Goal: Information Seeking & Learning: Find specific fact

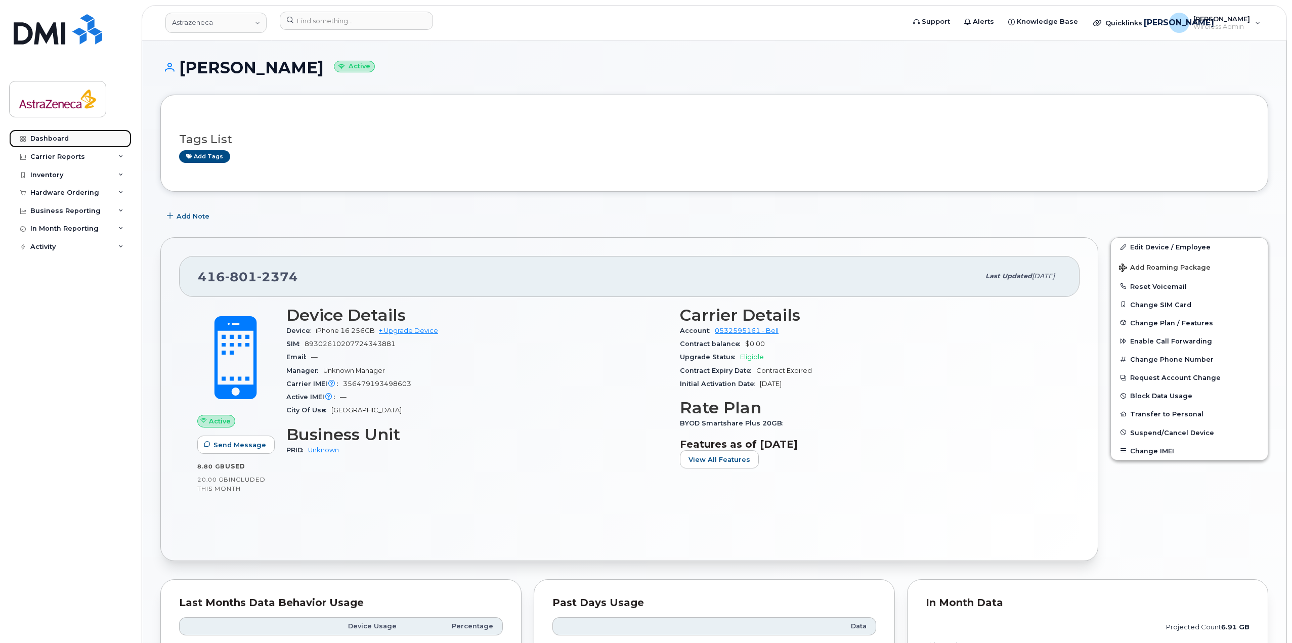
click at [82, 138] on link "Dashboard" at bounding box center [70, 138] width 122 height 18
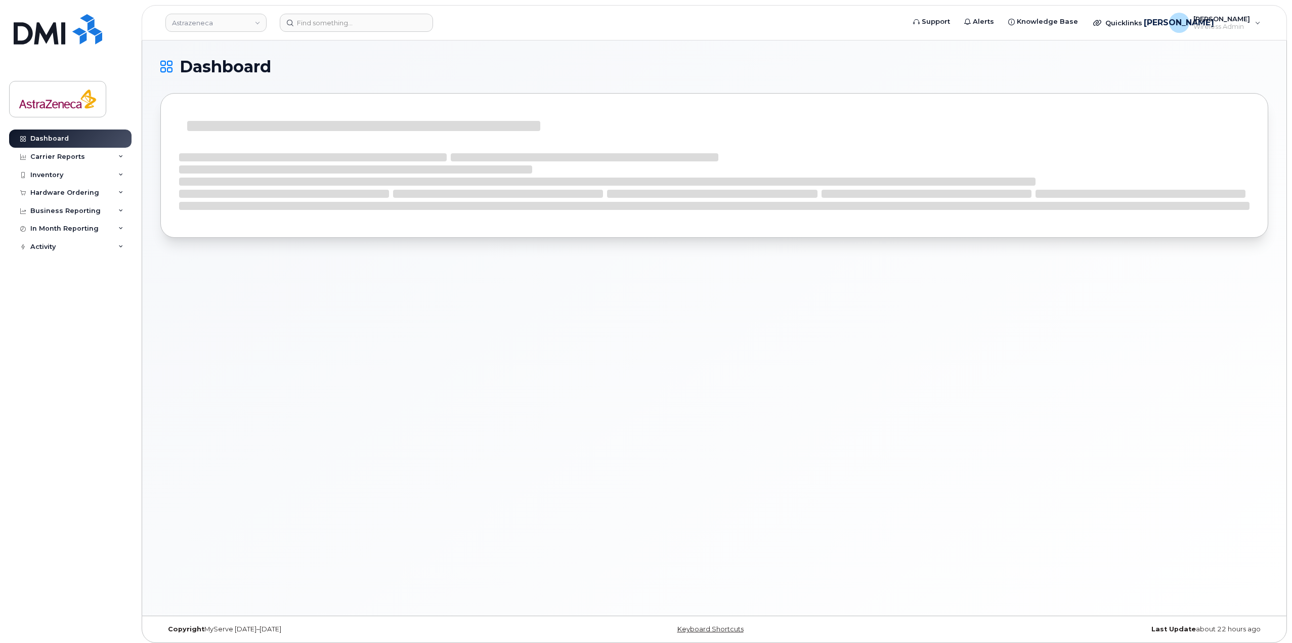
click at [539, 459] on div "Dashboard" at bounding box center [714, 327] width 1144 height 575
drag, startPoint x: 54, startPoint y: 135, endPoint x: 104, endPoint y: 160, distance: 56.6
click at [54, 135] on div "Dashboard" at bounding box center [49, 139] width 38 height 8
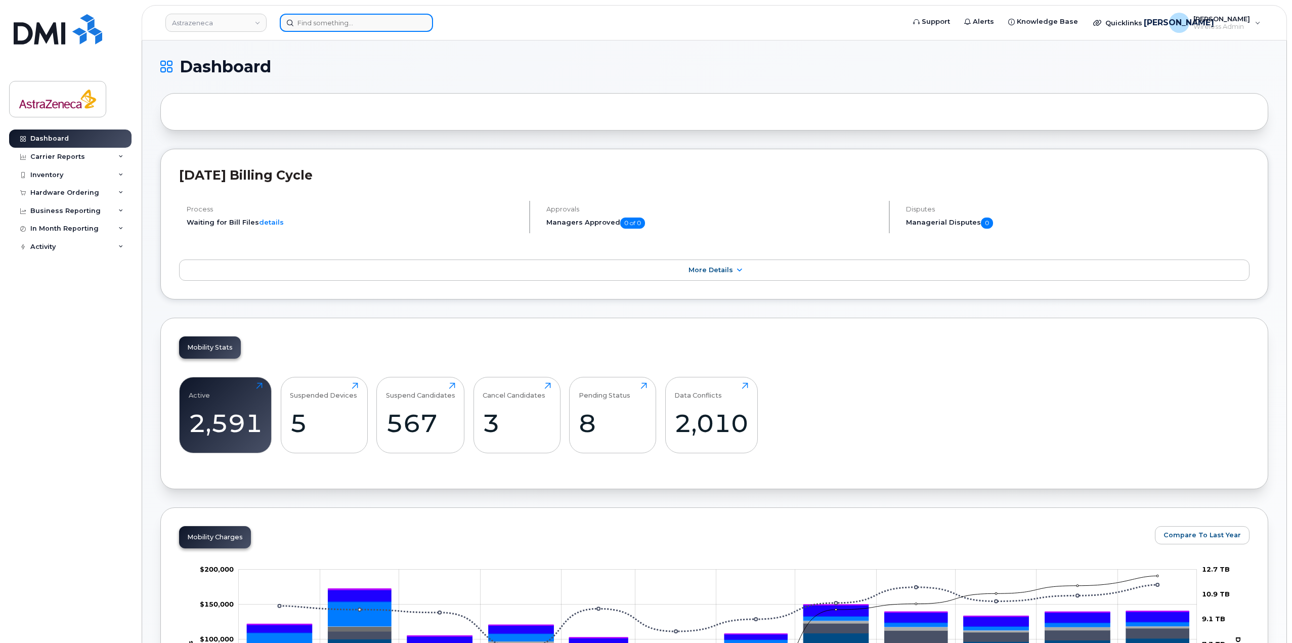
click at [378, 20] on input at bounding box center [356, 23] width 153 height 18
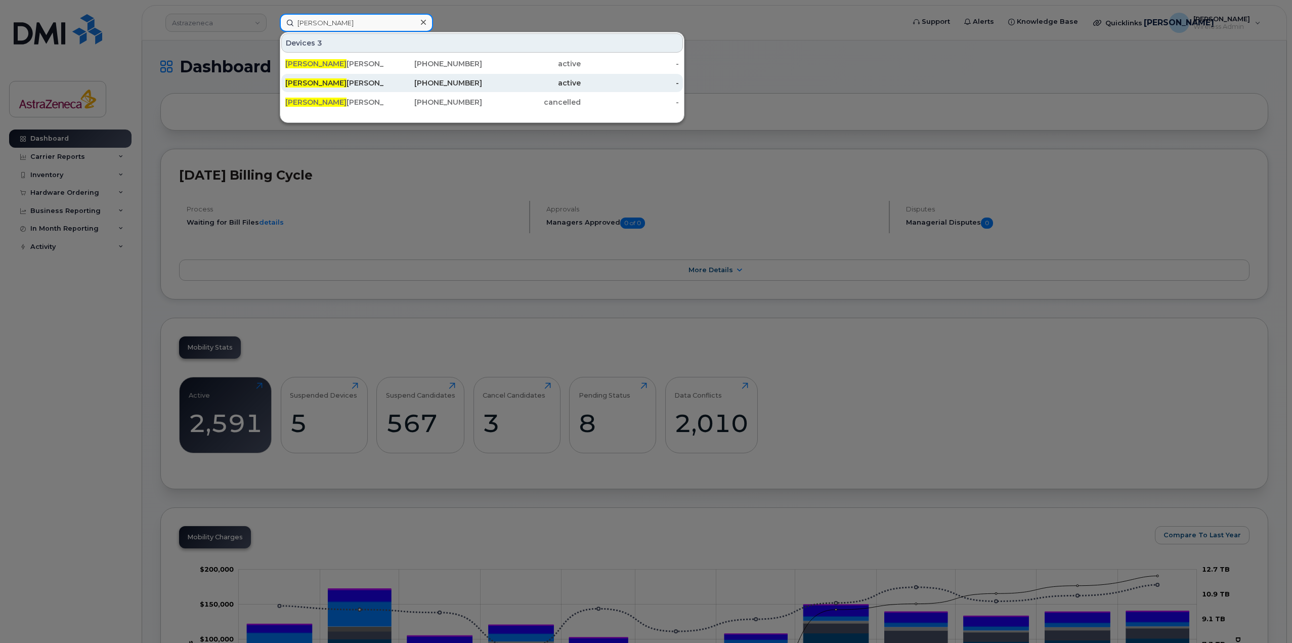
type input "susan o"
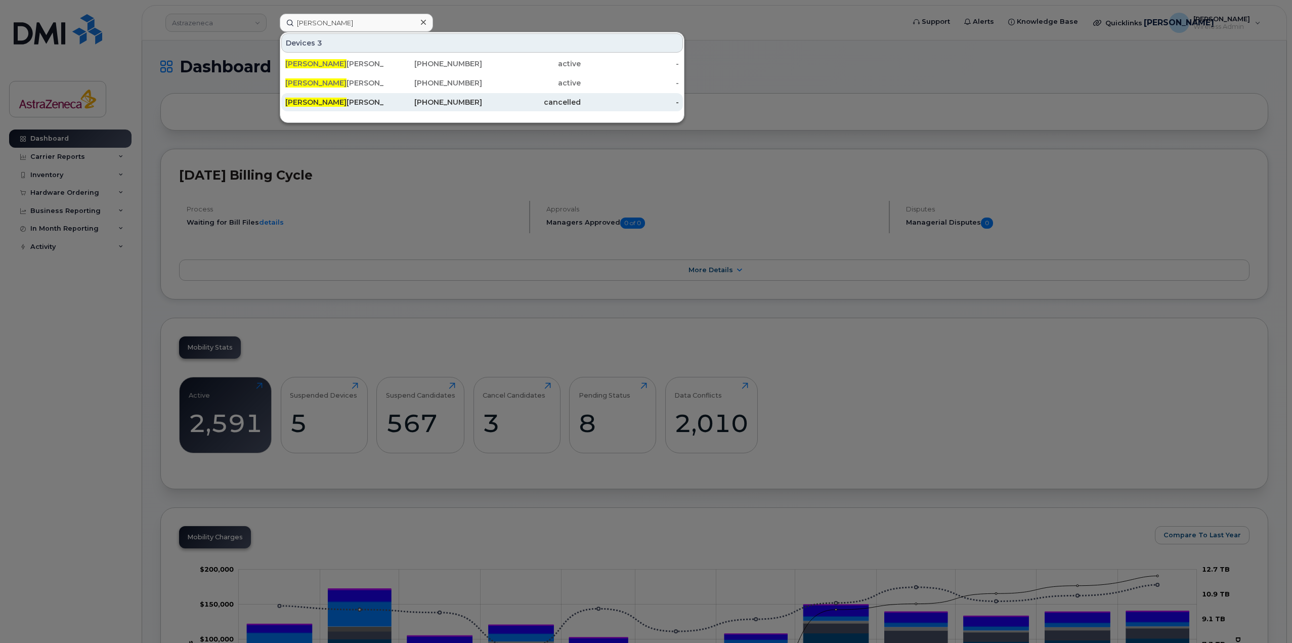
drag, startPoint x: 397, startPoint y: 80, endPoint x: 395, endPoint y: 93, distance: 12.7
click at [397, 80] on div "416-557-6104" at bounding box center [433, 83] width 99 height 10
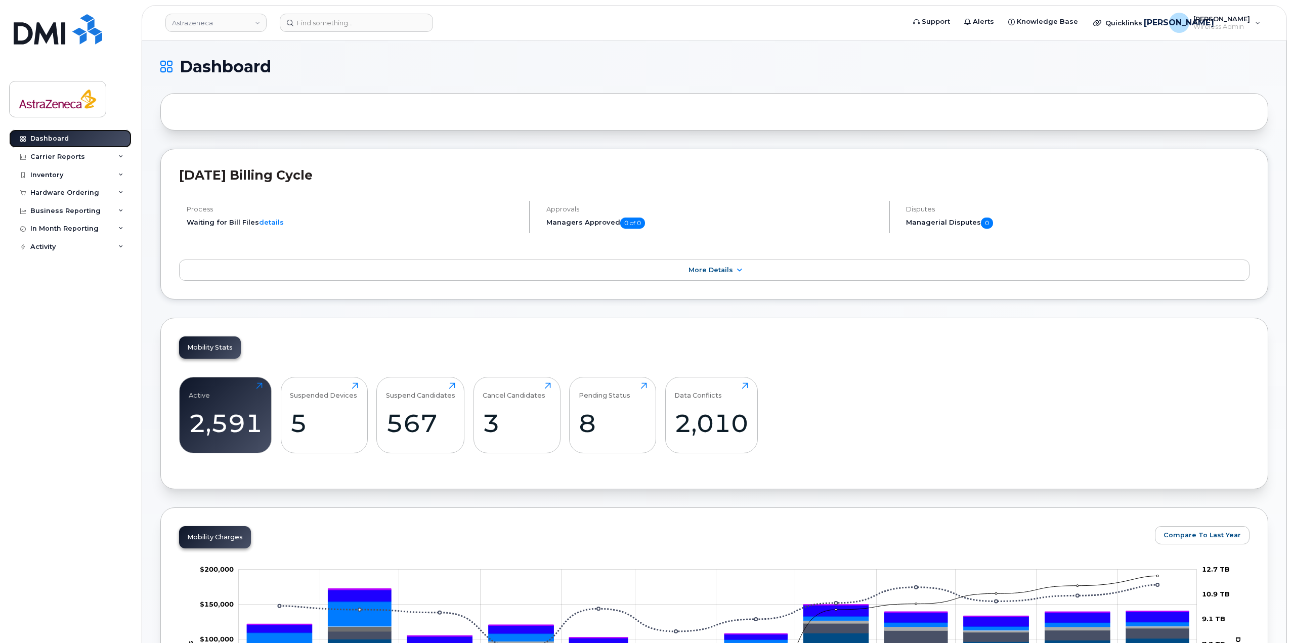
click at [71, 135] on link "Dashboard" at bounding box center [70, 138] width 122 height 18
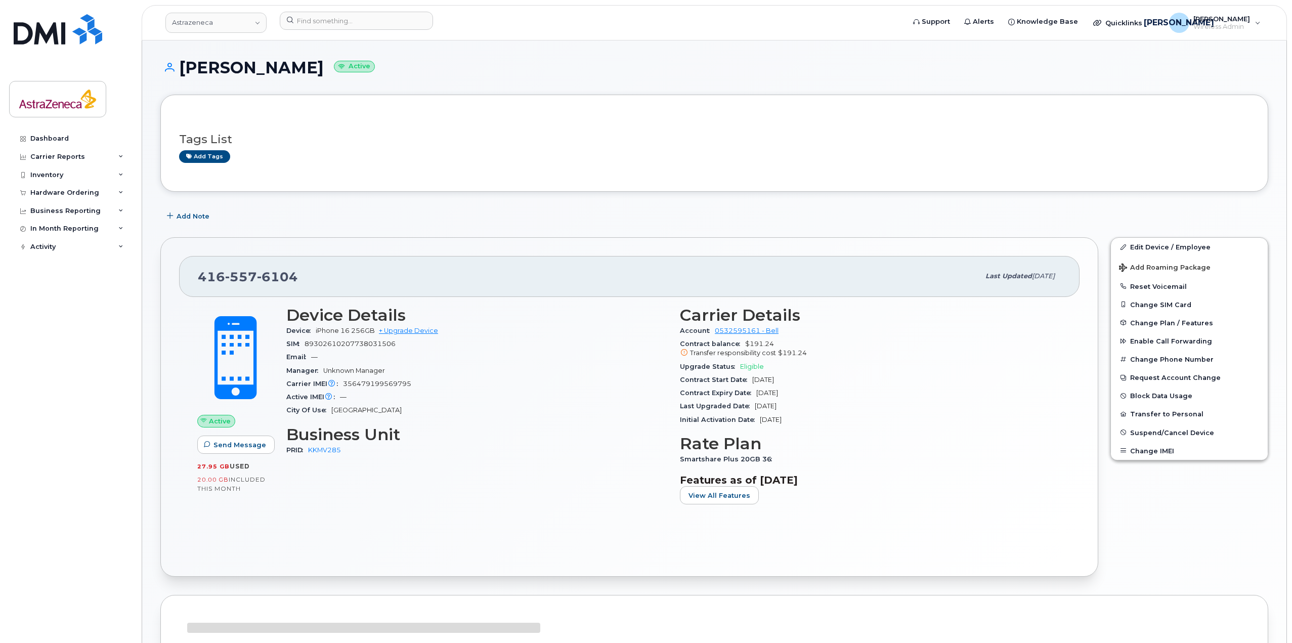
drag, startPoint x: 834, startPoint y: 426, endPoint x: 743, endPoint y: 391, distance: 97.0
click at [743, 391] on section "Carrier Details Account 0532595161 - Bell Contract balance $191.24 Transfer res…" at bounding box center [870, 366] width 381 height 120
click at [743, 390] on span "Contract Expiry Date" at bounding box center [718, 393] width 76 height 8
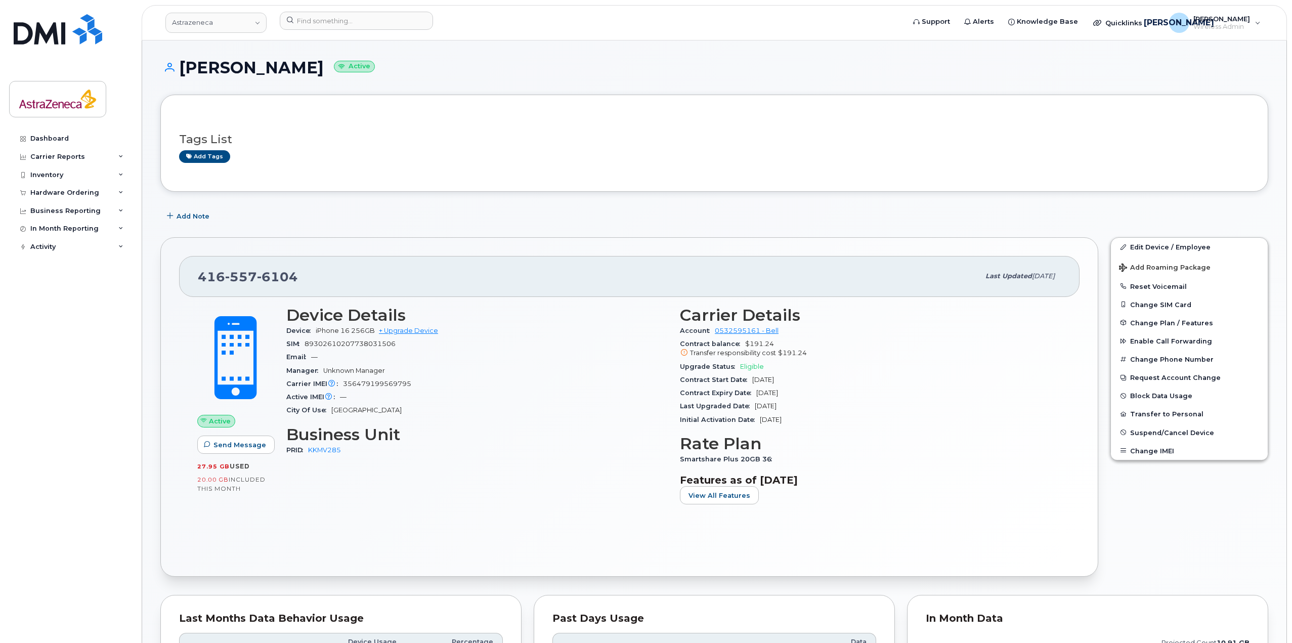
drag, startPoint x: 810, startPoint y: 412, endPoint x: 739, endPoint y: 384, distance: 76.1
click at [739, 384] on section "Carrier Details Account 0532595161 - Bell Contract balance $191.24 Transfer res…" at bounding box center [870, 366] width 381 height 120
click at [739, 384] on div "Contract Start Date Apr 05, 2023" at bounding box center [870, 379] width 381 height 13
drag, startPoint x: 839, startPoint y: 411, endPoint x: 637, endPoint y: 362, distance: 207.2
click at [637, 362] on div "Device Details Device iPhone 16 256GB + Upgrade Device SIM 89302610207738031506…" at bounding box center [673, 409] width 787 height 219
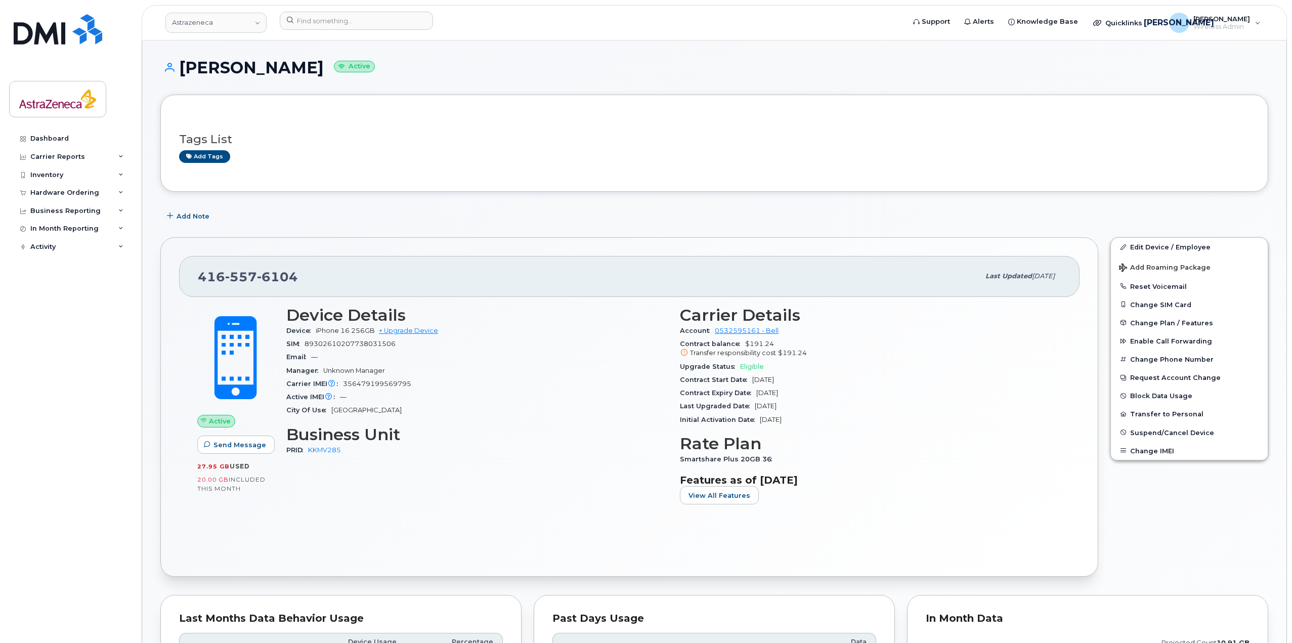
click at [636, 362] on div "Email —" at bounding box center [476, 357] width 381 height 13
